Goal: Find contact information: Find contact information

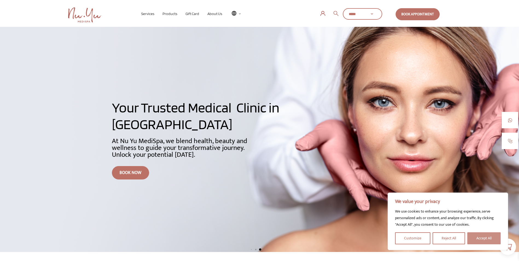
click at [484, 240] on button "Accept All" at bounding box center [483, 238] width 33 height 12
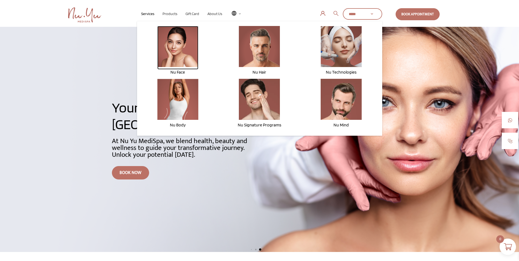
click at [178, 54] on img at bounding box center [177, 46] width 41 height 41
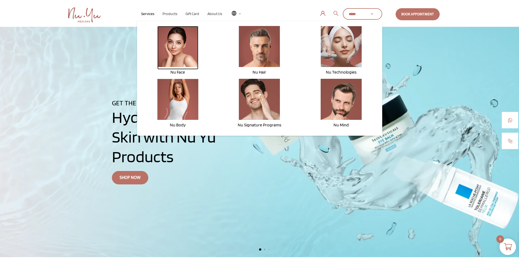
click at [181, 60] on img at bounding box center [177, 46] width 41 height 41
click at [181, 74] on span "Nu Face" at bounding box center [177, 71] width 14 height 5
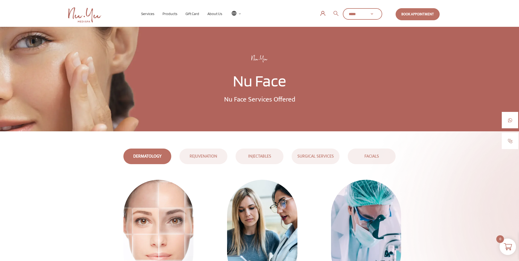
click at [257, 159] on div "INJECTABLES" at bounding box center [259, 156] width 45 height 7
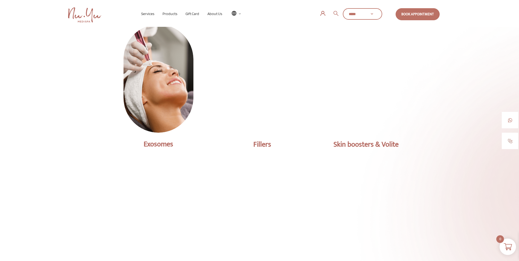
scroll to position [175, 0]
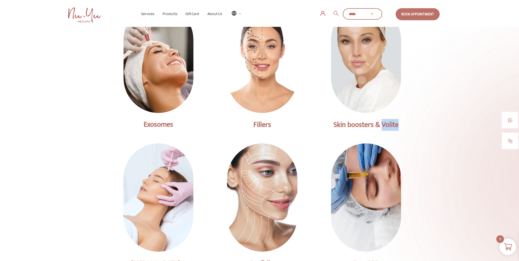
drag, startPoint x: 382, startPoint y: 126, endPoint x: 402, endPoint y: 127, distance: 20.0
click at [402, 127] on div "Skin boosters & Volite" at bounding box center [365, 124] width 87 height 7
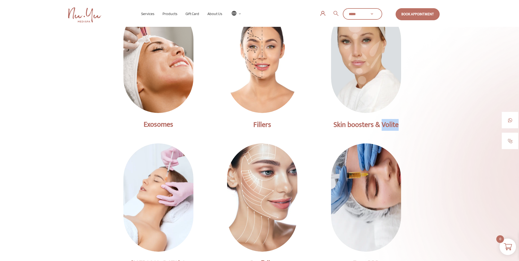
click at [152, 98] on img at bounding box center [158, 58] width 91 height 140
click at [163, 74] on img at bounding box center [158, 58] width 91 height 140
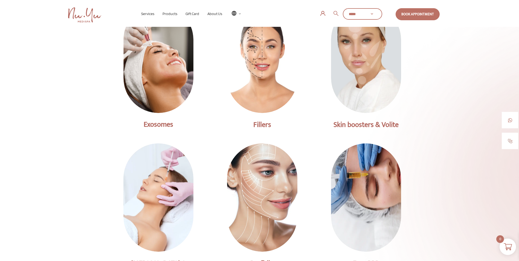
click at [157, 127] on div "Exosomes" at bounding box center [158, 124] width 87 height 7
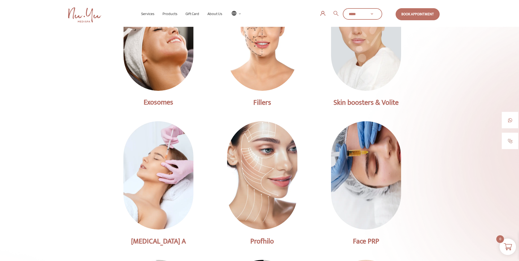
scroll to position [197, 0]
click at [366, 244] on div "Face PRP" at bounding box center [365, 241] width 87 height 7
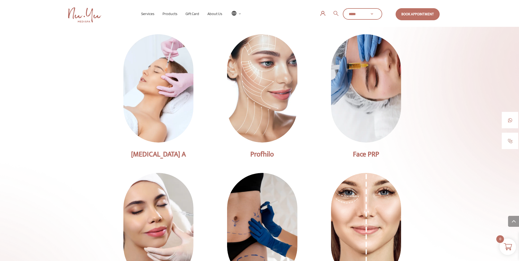
scroll to position [284, 0]
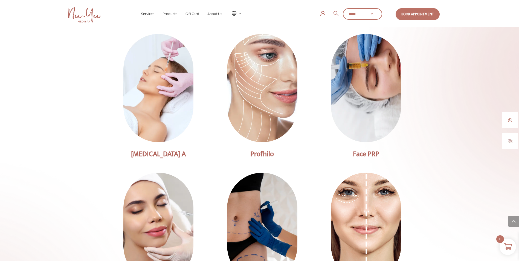
click at [255, 139] on img at bounding box center [261, 88] width 91 height 141
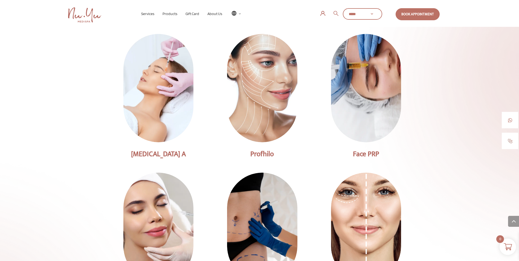
click at [268, 157] on div "Profhilo" at bounding box center [261, 153] width 87 height 7
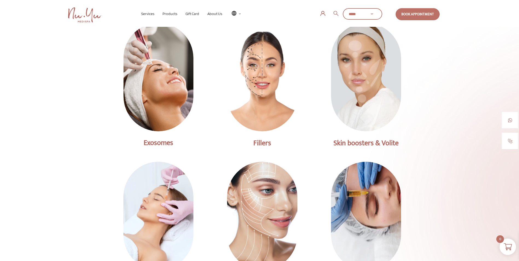
scroll to position [153, 0]
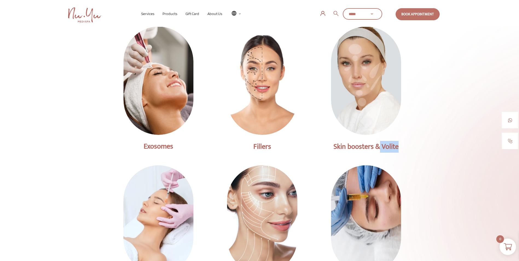
drag, startPoint x: 399, startPoint y: 147, endPoint x: 380, endPoint y: 149, distance: 19.1
click at [380, 149] on div "Skin boosters & Volite" at bounding box center [365, 146] width 87 height 7
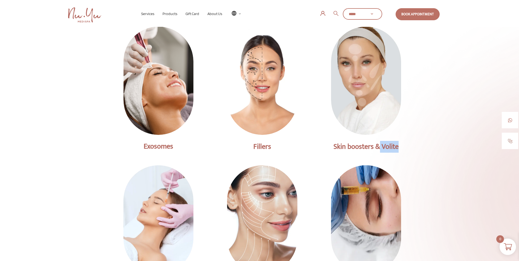
drag, startPoint x: 380, startPoint y: 149, endPoint x: 343, endPoint y: 169, distance: 42.0
click at [343, 169] on img at bounding box center [365, 219] width 91 height 141
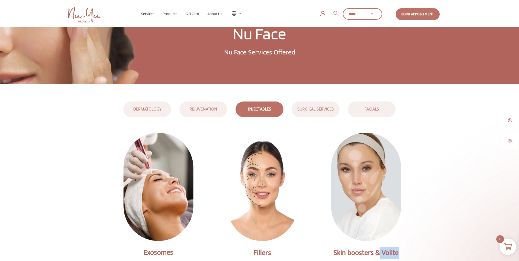
scroll to position [44, 0]
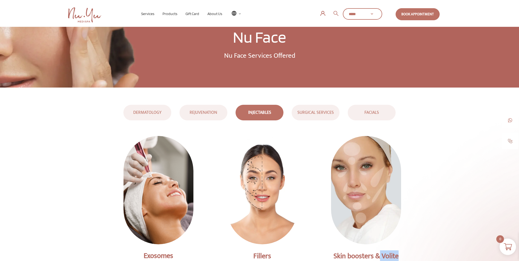
click at [363, 176] on img at bounding box center [365, 189] width 91 height 141
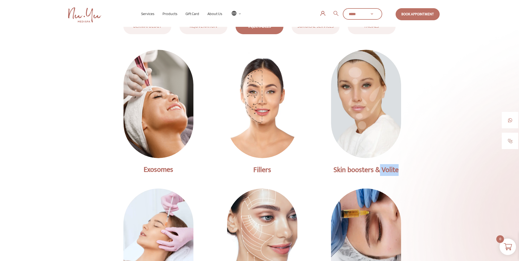
scroll to position [131, 0]
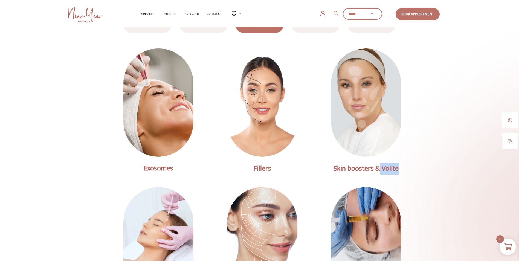
click at [163, 115] on img at bounding box center [158, 102] width 91 height 140
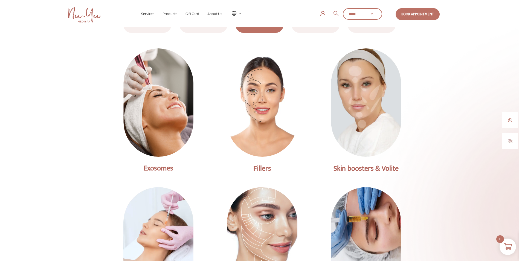
drag, startPoint x: 163, startPoint y: 115, endPoint x: 109, endPoint y: 132, distance: 56.3
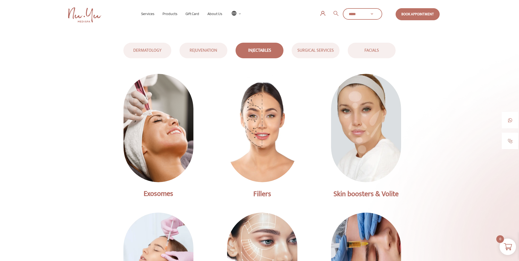
scroll to position [109, 0]
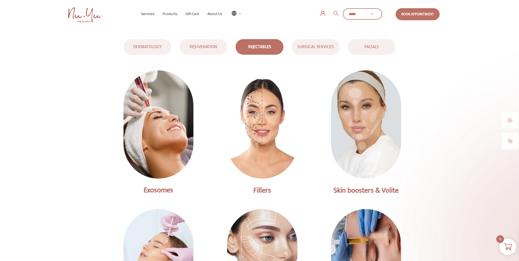
click at [197, 50] on div "REJUVENATION" at bounding box center [203, 46] width 45 height 7
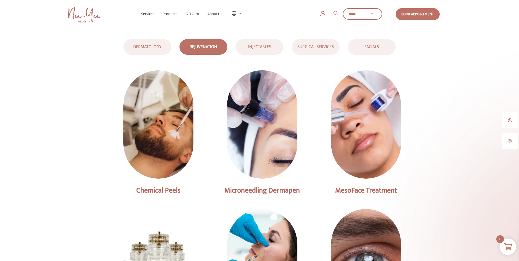
click at [267, 127] on img at bounding box center [261, 124] width 91 height 141
click at [267, 128] on img at bounding box center [261, 124] width 91 height 141
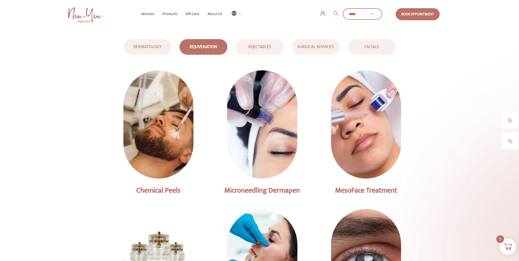
click at [233, 189] on div "Microneedling Dermapen" at bounding box center [261, 190] width 87 height 7
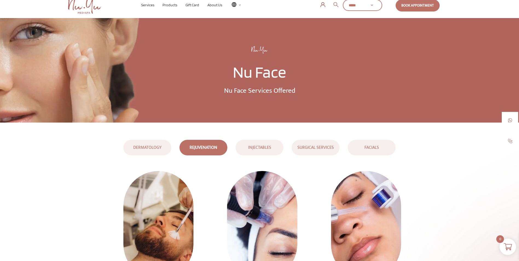
scroll to position [0, 0]
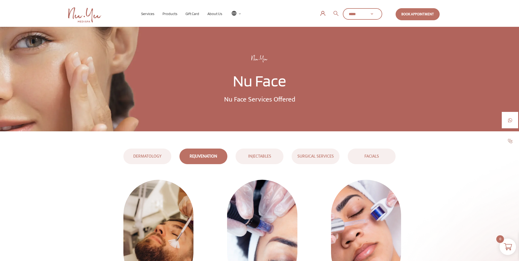
click at [262, 157] on div "INJECTABLES" at bounding box center [259, 156] width 45 height 7
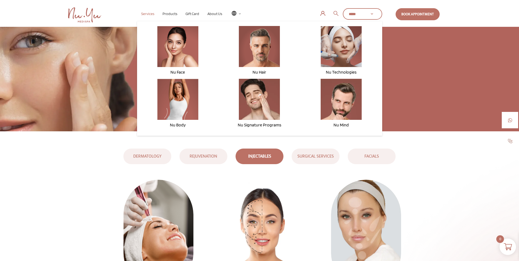
click at [151, 12] on span "Services" at bounding box center [147, 13] width 13 height 4
click at [146, 12] on span "Services" at bounding box center [147, 13] width 13 height 4
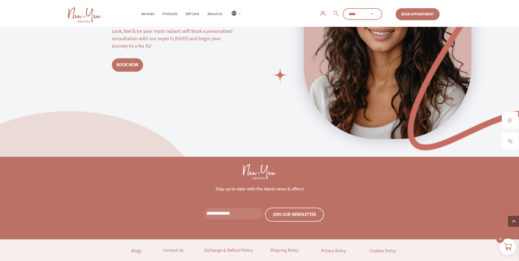
scroll to position [1017, 0]
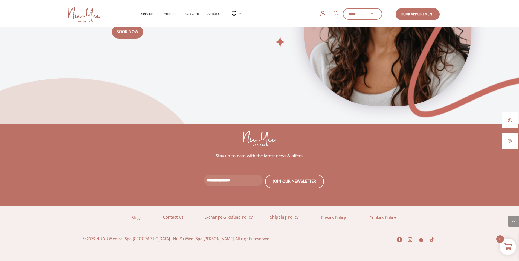
click at [172, 218] on p "Contact Us" at bounding box center [173, 217] width 25 height 8
click at [176, 217] on p "Contact Us" at bounding box center [173, 217] width 25 height 8
click at [179, 218] on p "Contact Us" at bounding box center [173, 217] width 25 height 8
click at [172, 217] on p "Contact Us" at bounding box center [173, 217] width 25 height 8
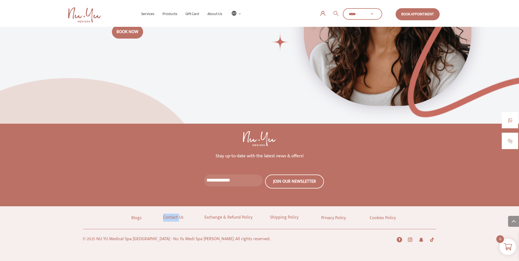
click at [172, 217] on p "Contact Us" at bounding box center [173, 217] width 25 height 8
drag, startPoint x: 172, startPoint y: 217, endPoint x: 184, endPoint y: 218, distance: 11.2
click at [184, 218] on p "Contact Us" at bounding box center [173, 217] width 25 height 8
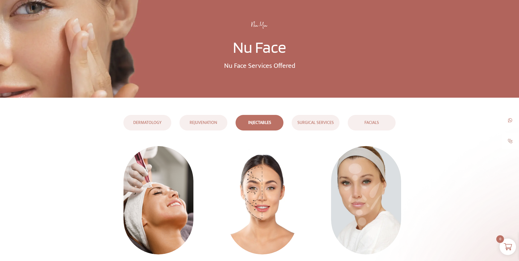
scroll to position [0, 0]
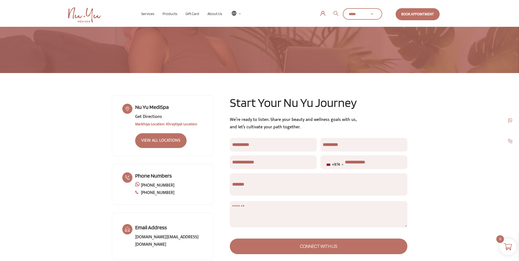
scroll to position [66, 0]
